Goal: Communication & Community: Answer question/provide support

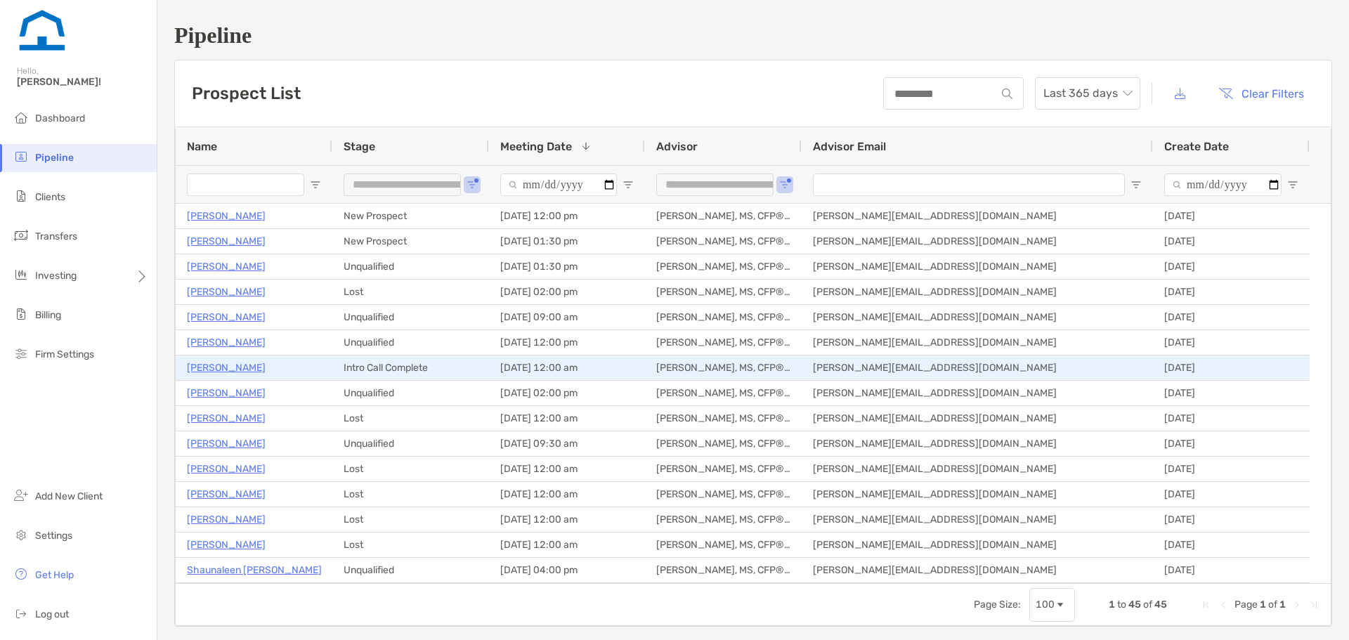
click at [248, 365] on p "[PERSON_NAME]" at bounding box center [226, 368] width 79 height 18
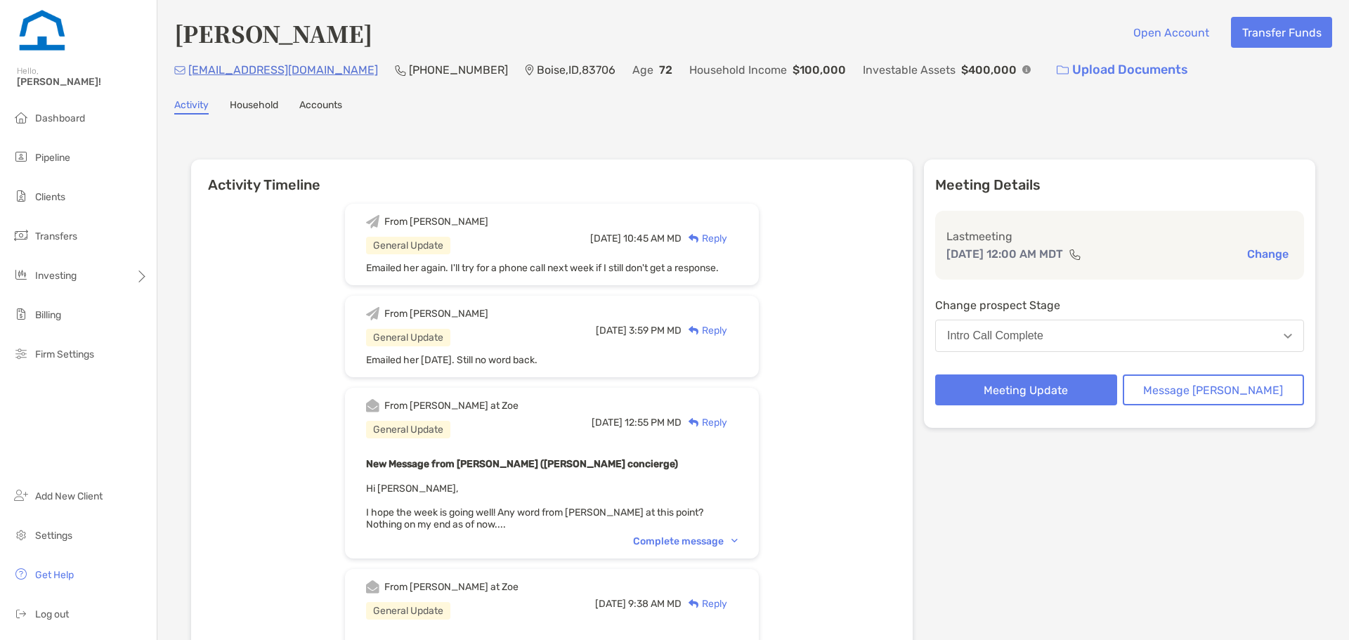
click at [717, 547] on div "Complete message" at bounding box center [685, 541] width 105 height 12
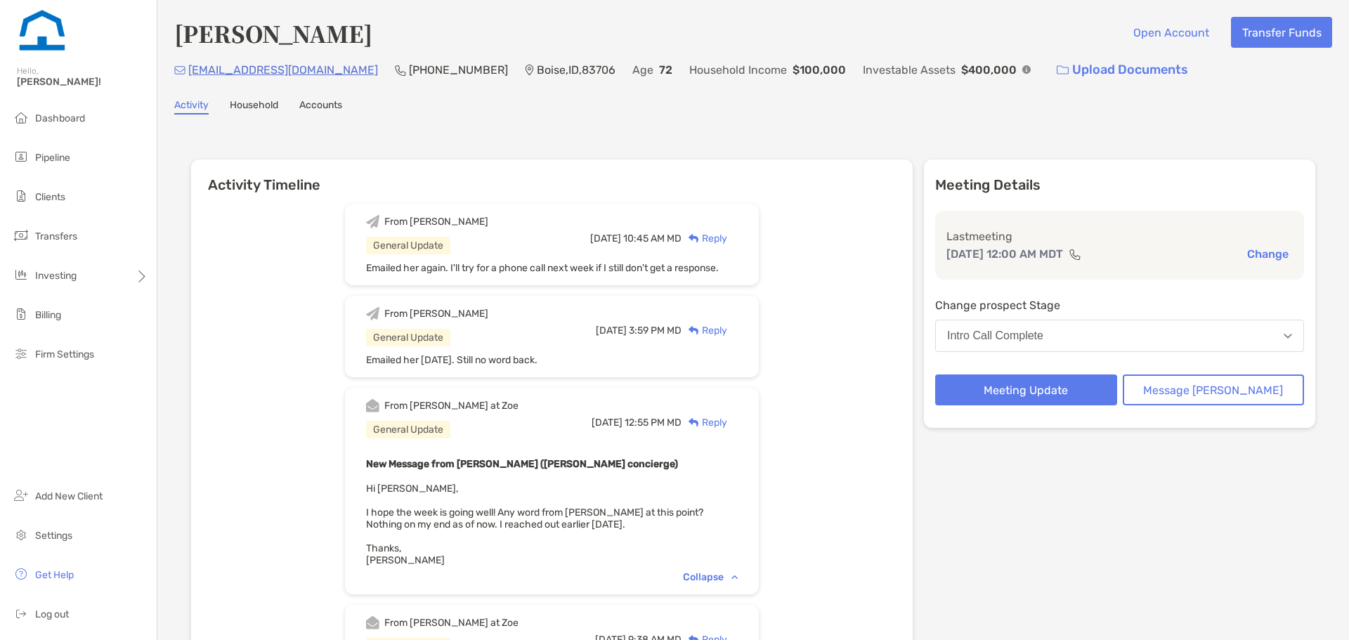
click at [724, 240] on div "Reply" at bounding box center [705, 238] width 46 height 15
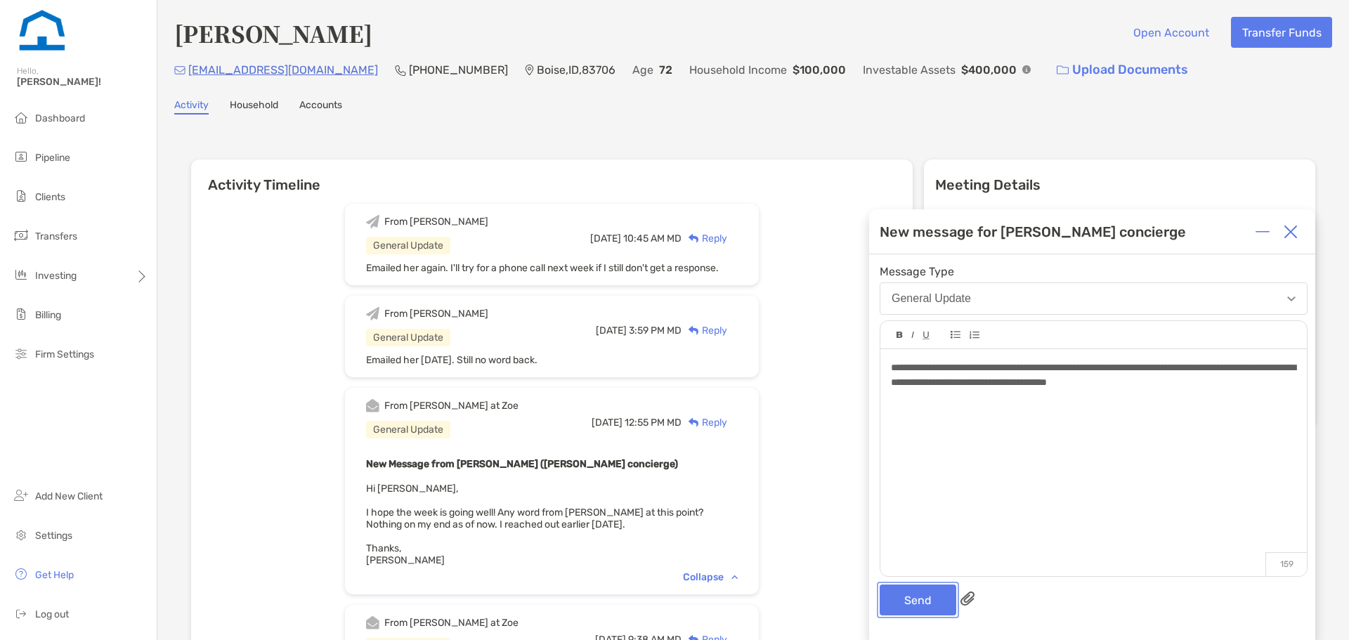
click at [933, 603] on button "Send" at bounding box center [918, 600] width 77 height 31
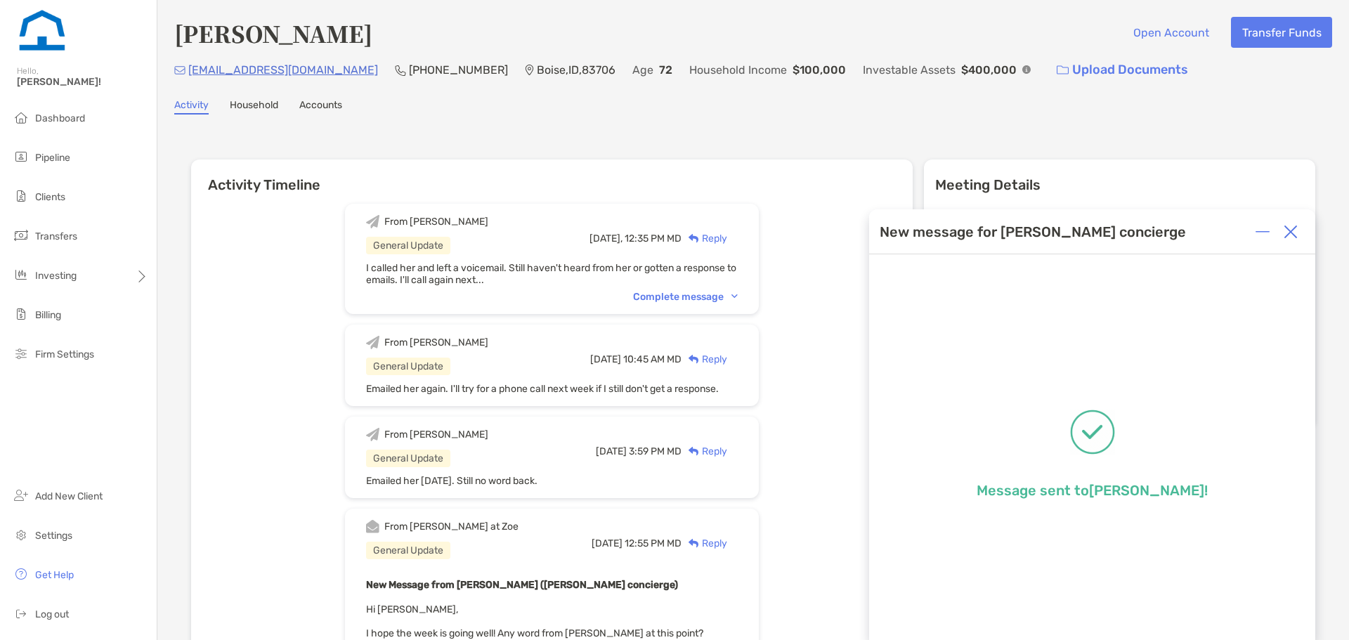
click at [1290, 233] on img at bounding box center [1291, 232] width 14 height 14
